Goal: Find specific page/section: Find specific page/section

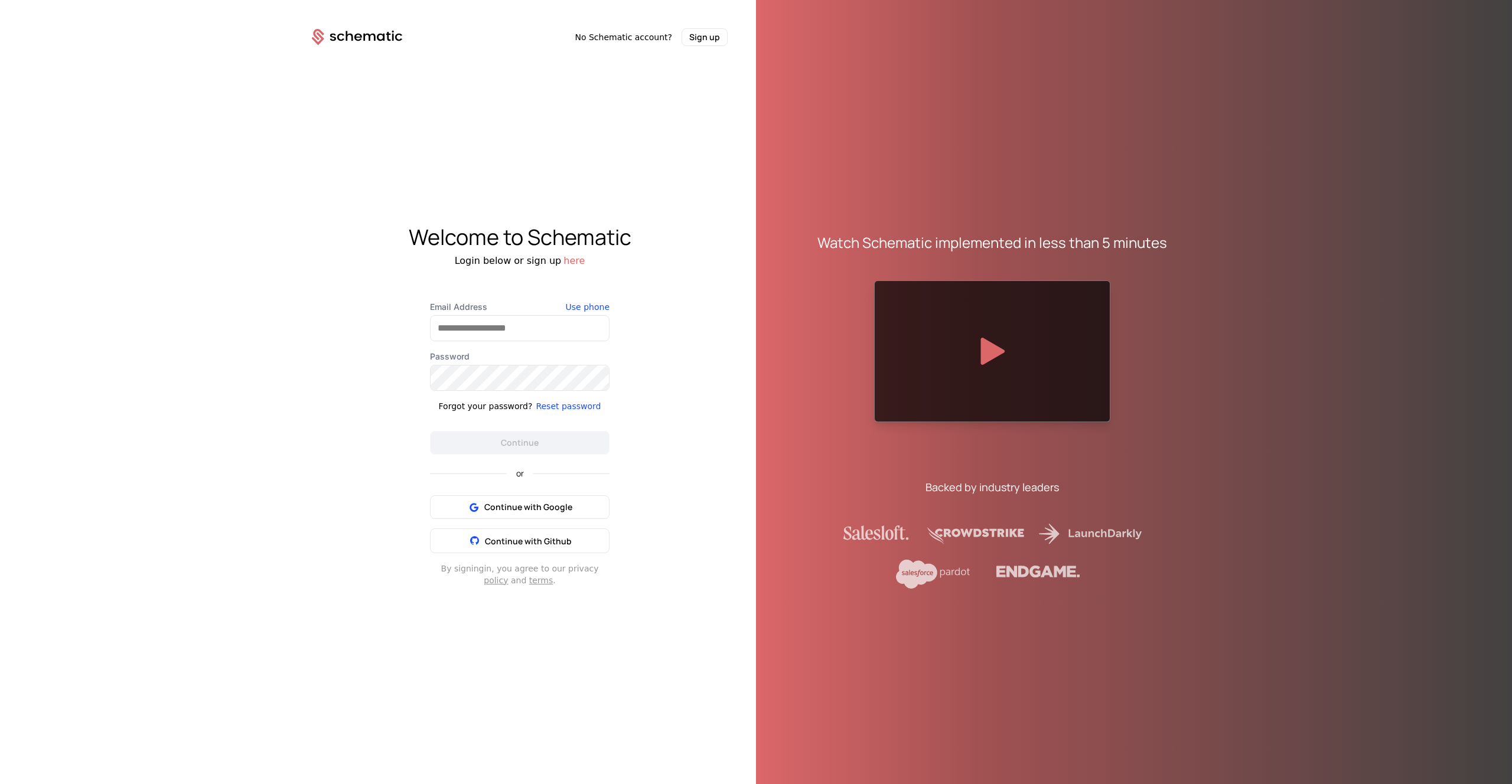
type input "**********"
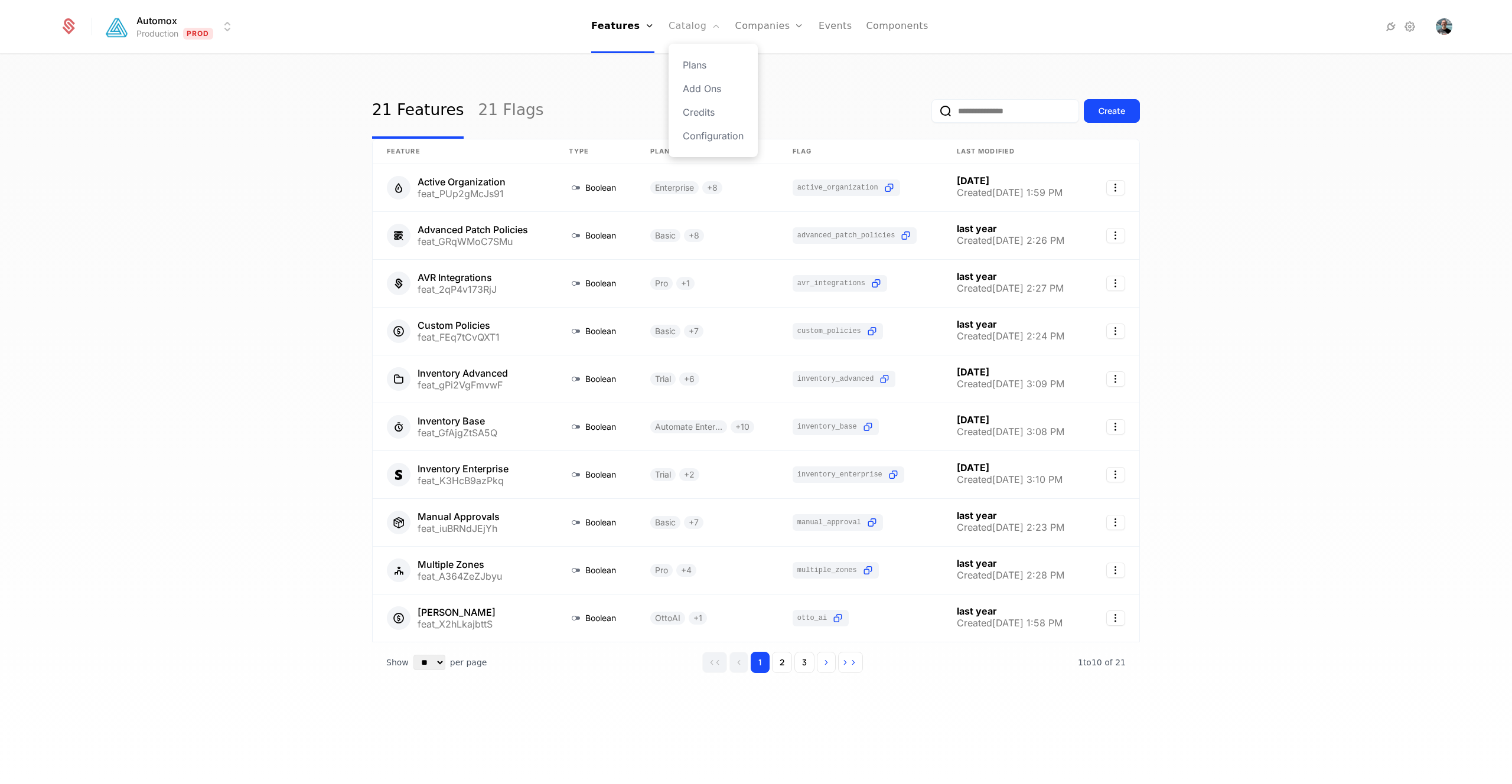
click at [695, 32] on link "Catalog" at bounding box center [695, 26] width 53 height 54
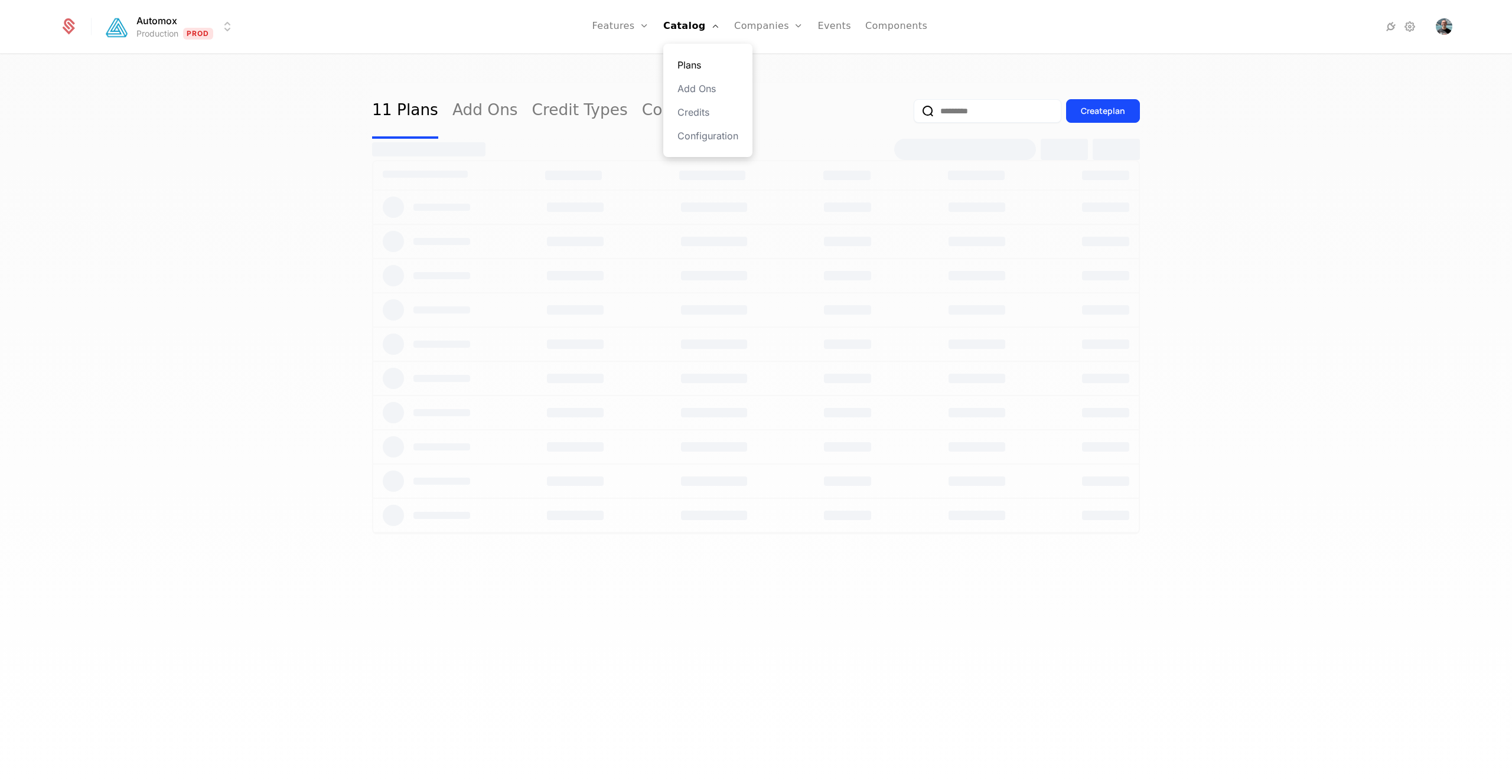
click at [699, 63] on link "Plans" at bounding box center [708, 65] width 61 height 14
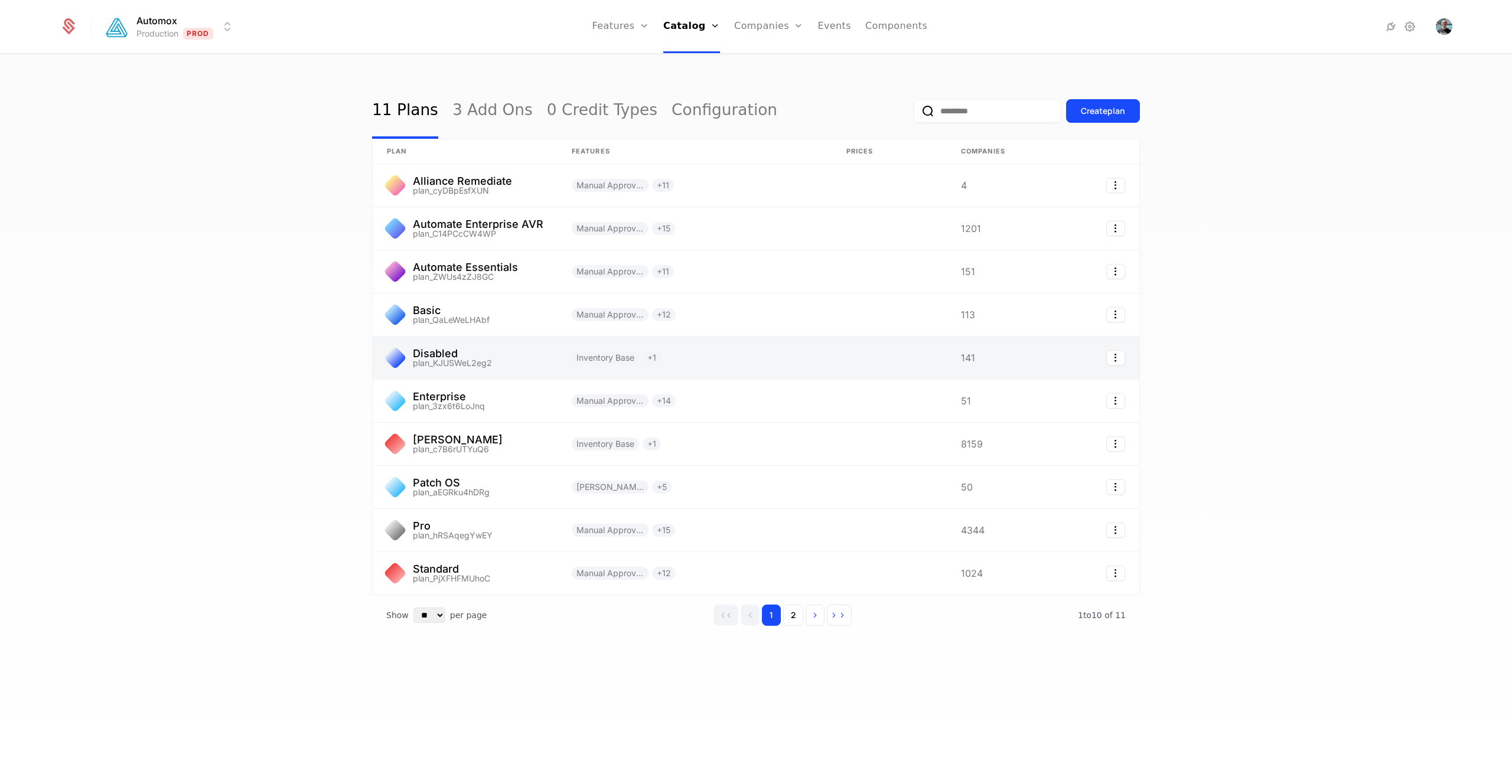
click at [548, 353] on link at bounding box center [465, 358] width 185 height 42
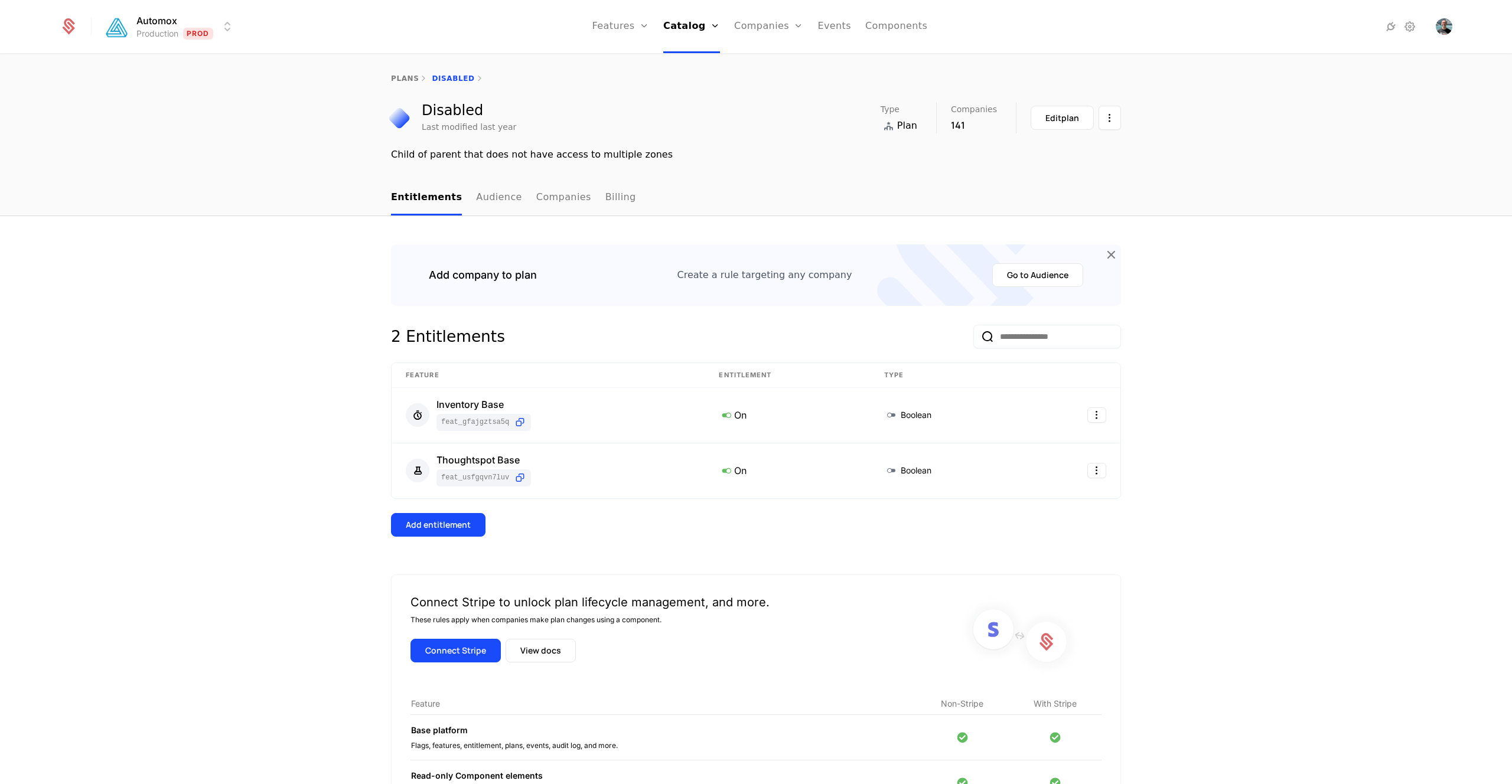
click at [205, 20] on html "Automox Production Prod Features Features Flags Catalog Plans Add Ons Credits C…" at bounding box center [756, 392] width 1512 height 784
click at [202, 69] on div "Local Dev" at bounding box center [206, 61] width 200 height 24
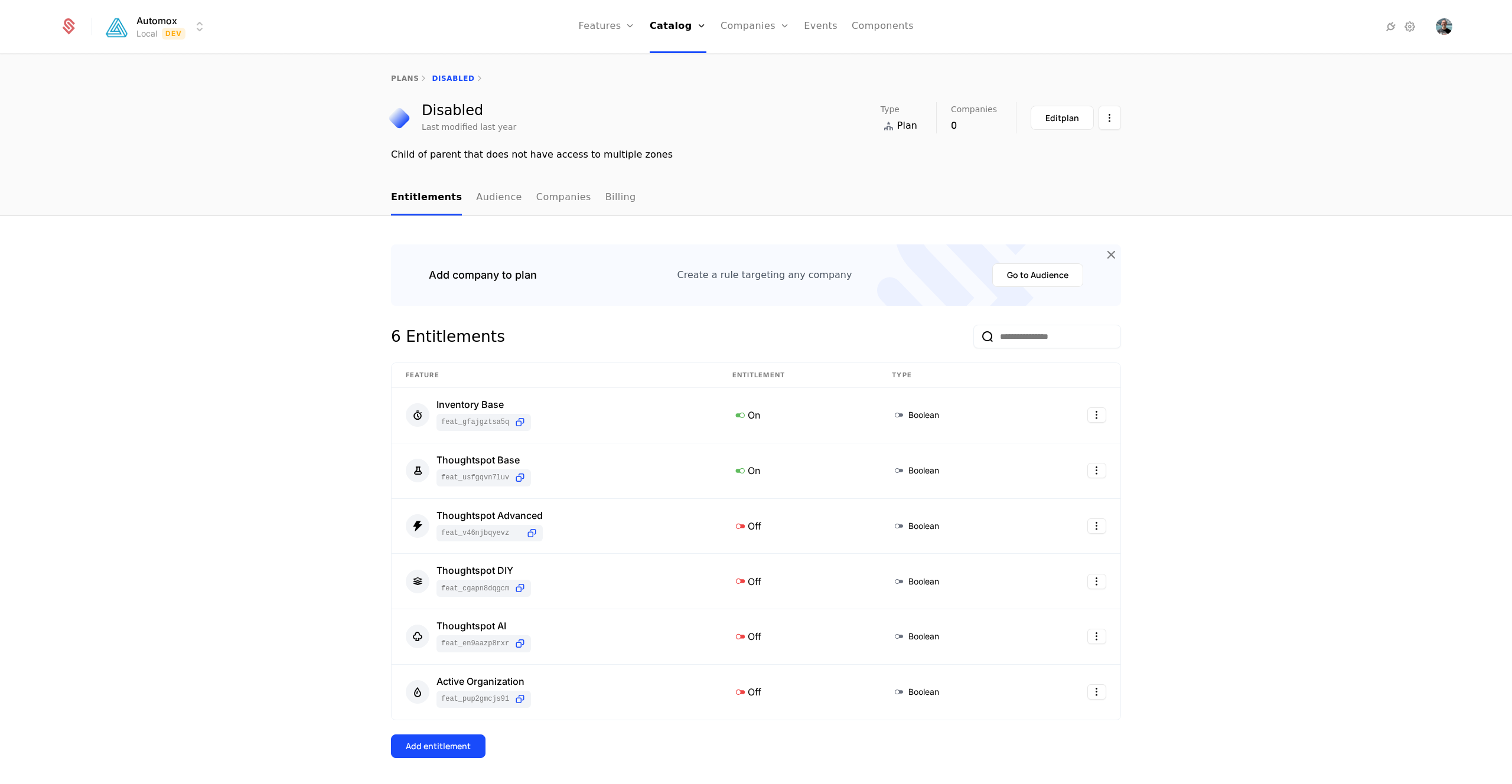
click at [187, 28] on html "Automox Local Dev Features Features Flags Catalog Plans Add Ons Credits Configu…" at bounding box center [756, 392] width 1512 height 784
click at [196, 84] on div "Staging Staging" at bounding box center [206, 85] width 200 height 24
